Goal: Task Accomplishment & Management: Manage account settings

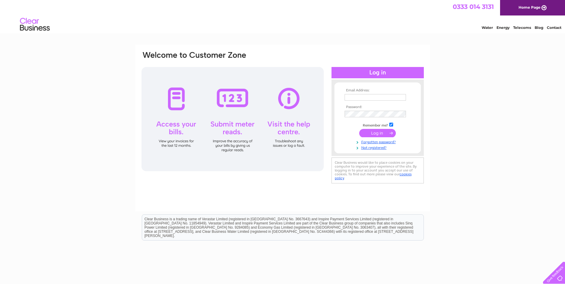
type input "admin@stbuild.co.uk"
click at [383, 136] on input "submit" at bounding box center [377, 133] width 37 height 8
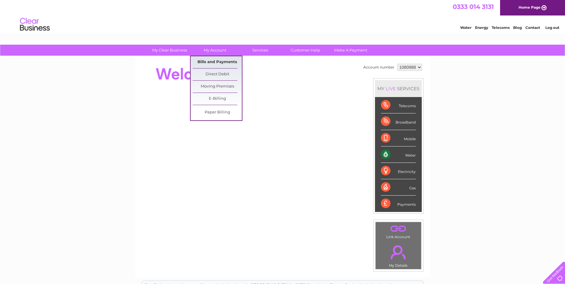
click at [216, 58] on link "Bills and Payments" at bounding box center [217, 62] width 49 height 12
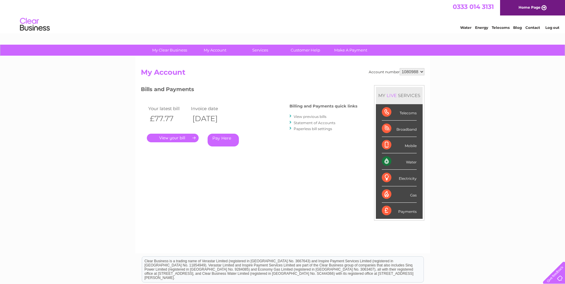
click at [181, 140] on link "." at bounding box center [173, 138] width 52 height 9
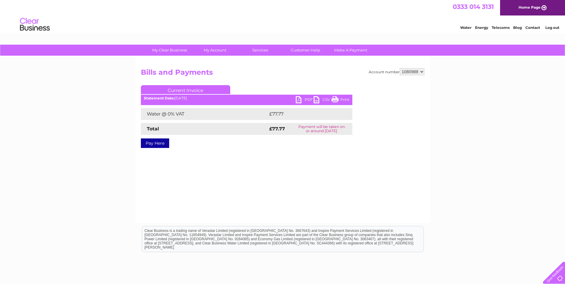
click at [298, 100] on link "PDF" at bounding box center [305, 100] width 18 height 9
click at [550, 28] on link "Log out" at bounding box center [553, 27] width 14 height 4
